Goal: Task Accomplishment & Management: Manage account settings

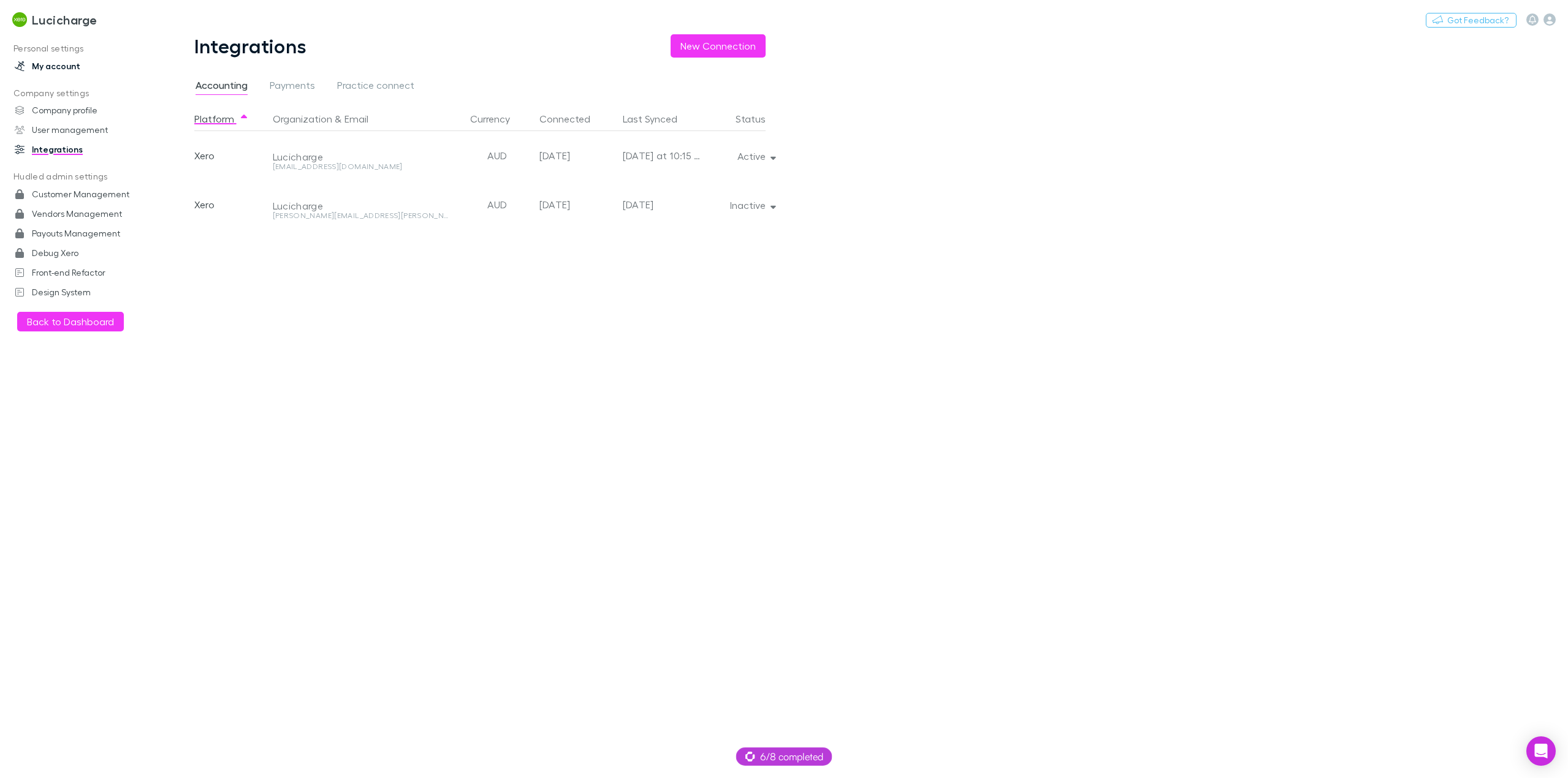
click at [49, 64] on link "My account" at bounding box center [87, 65] width 169 height 20
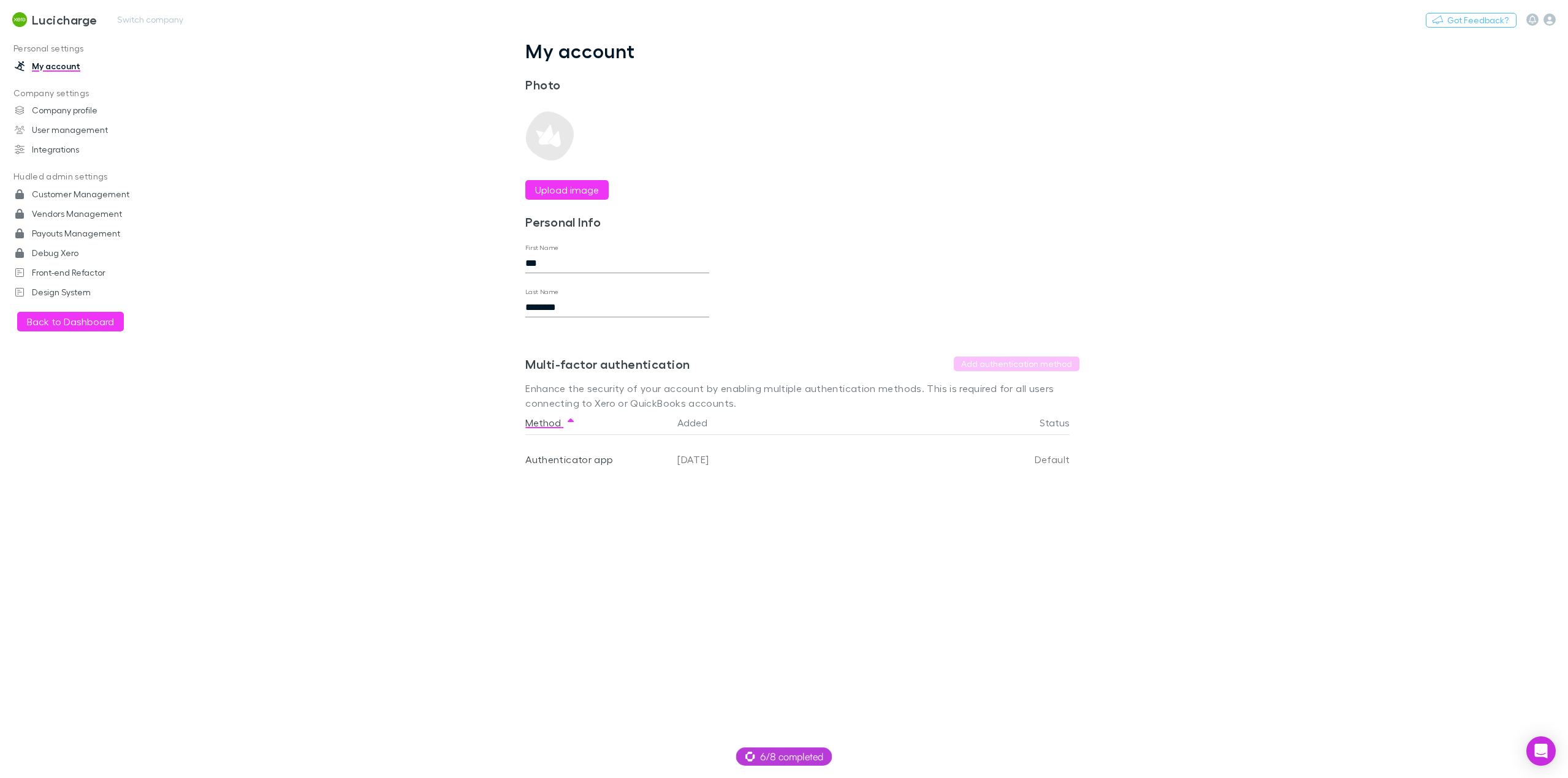
click at [59, 18] on h3 "Lucicharge" at bounding box center [64, 20] width 66 height 15
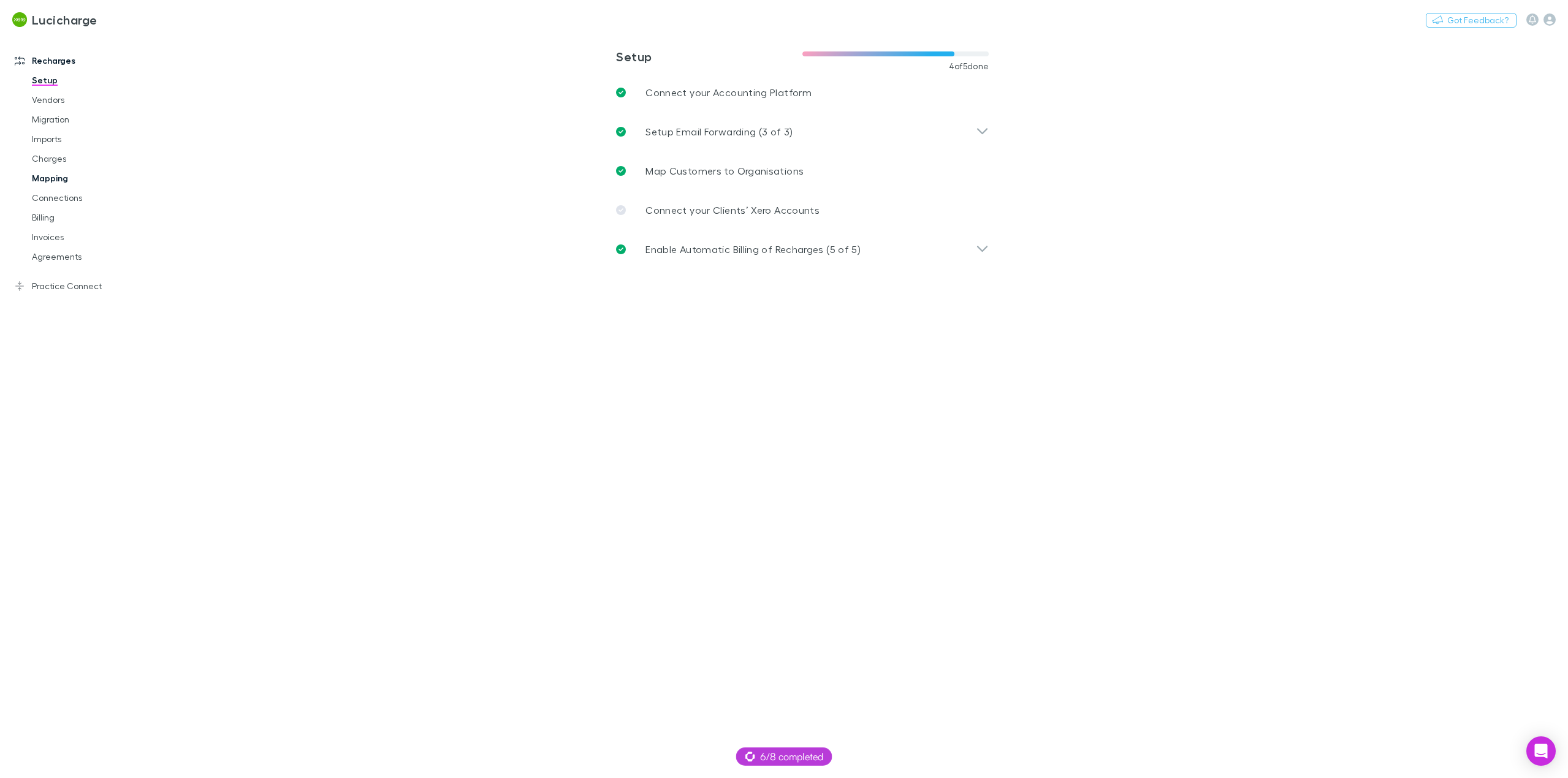
click at [58, 182] on link "Mapping" at bounding box center [96, 178] width 152 height 20
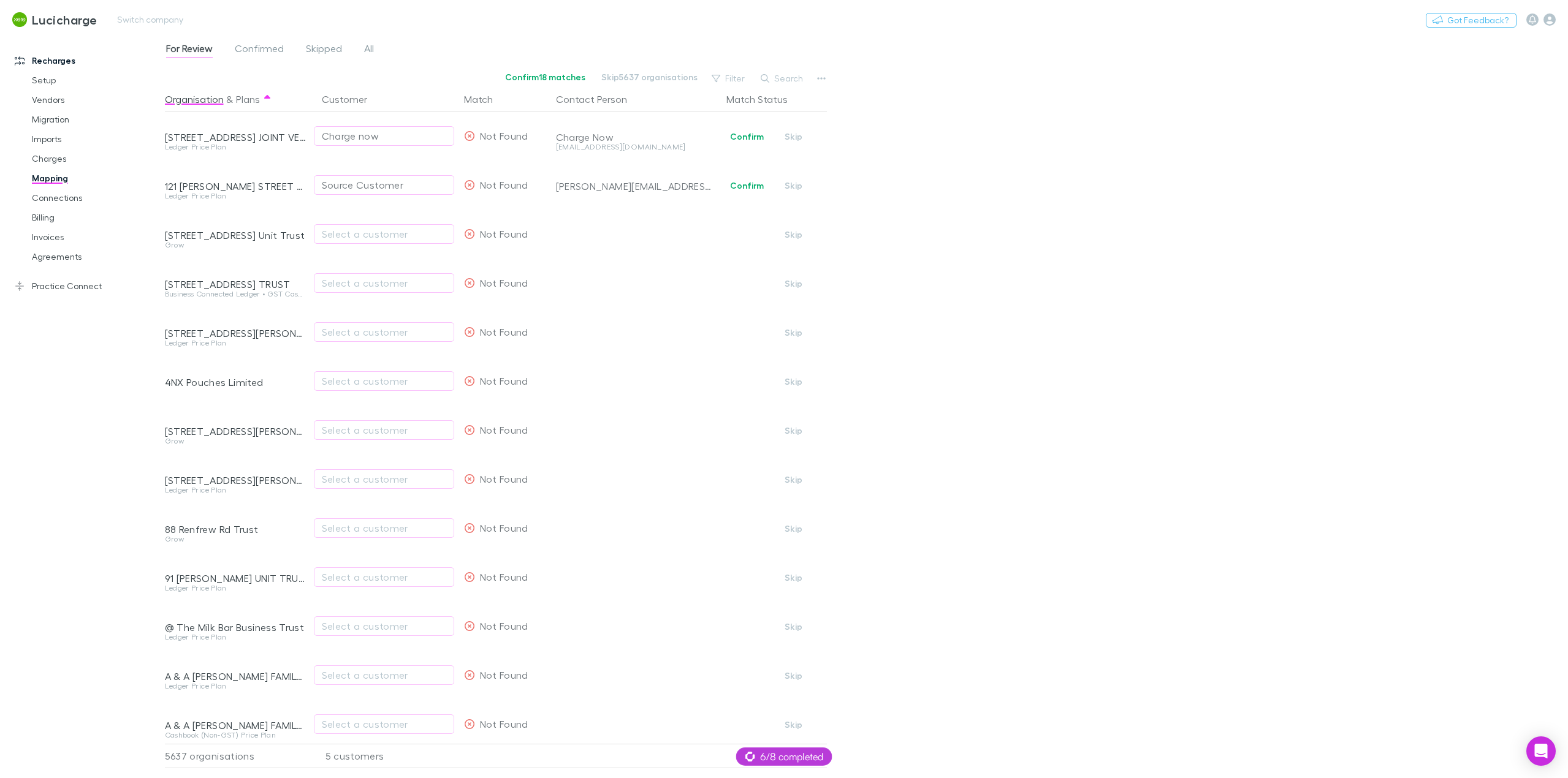
drag, startPoint x: 52, startPoint y: 233, endPoint x: 205, endPoint y: 21, distance: 261.4
click at [52, 233] on link "Invoices" at bounding box center [96, 237] width 152 height 20
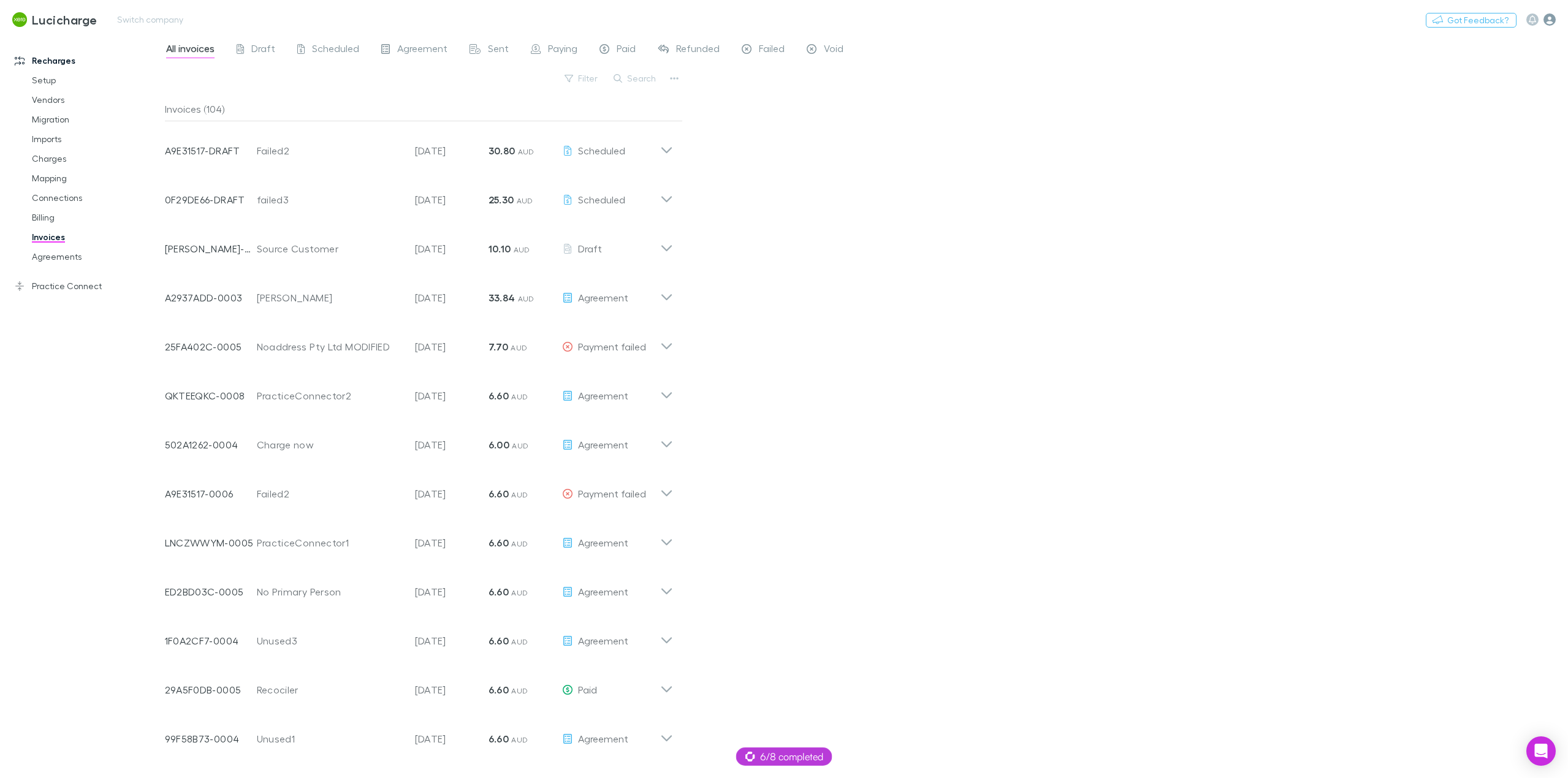
click at [1545, 21] on icon "button" at bounding box center [1550, 20] width 13 height 13
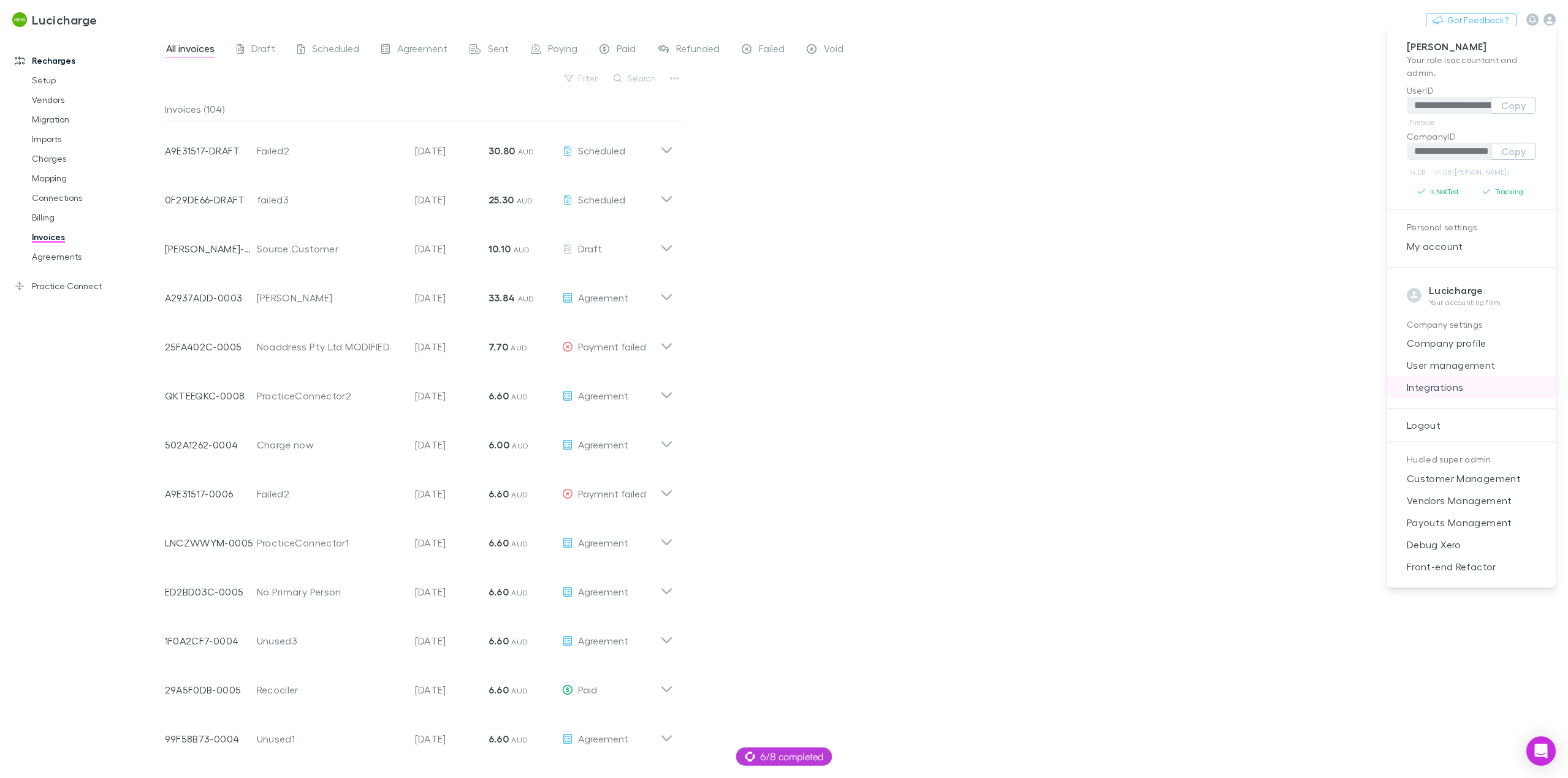
click at [1453, 391] on span "Integrations" at bounding box center [1471, 387] width 149 height 15
